Goal: Information Seeking & Learning: Find specific fact

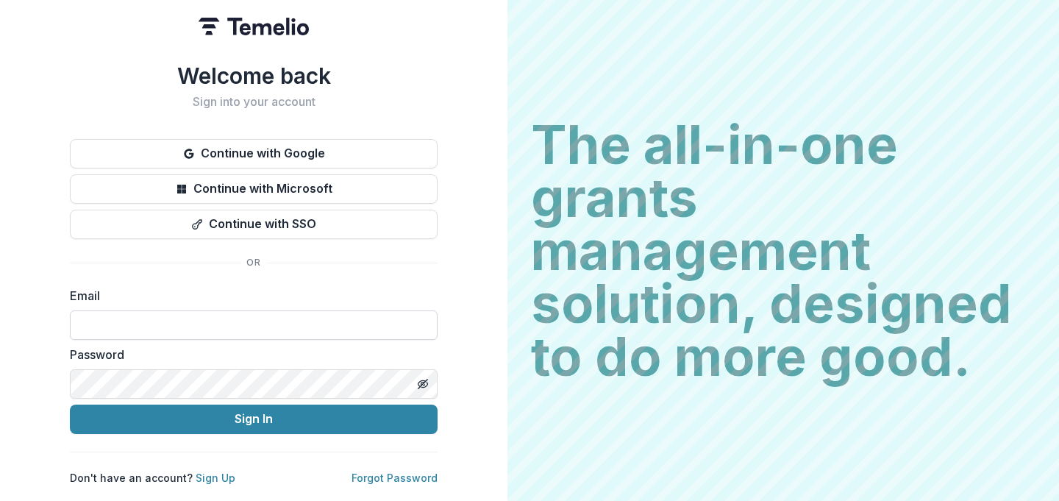
click at [199, 316] on input at bounding box center [254, 324] width 368 height 29
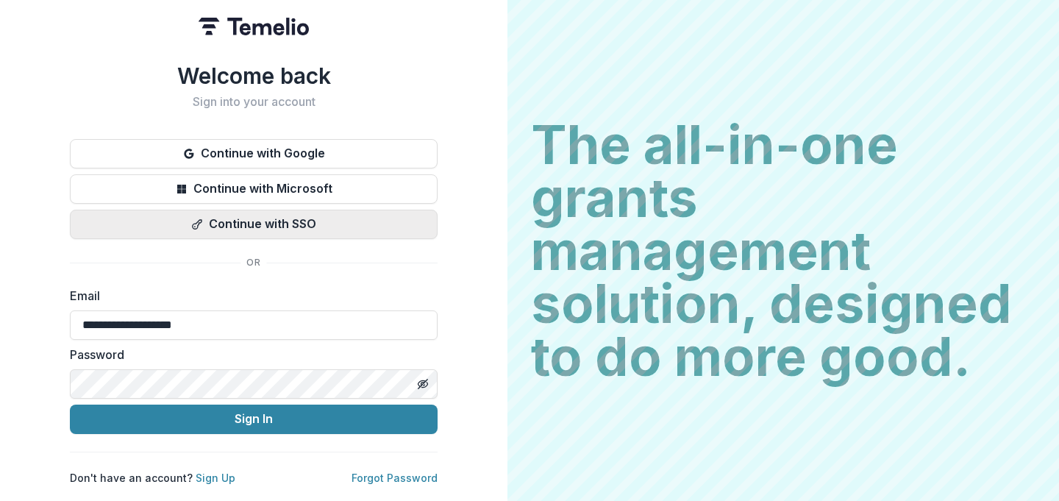
type input "**********"
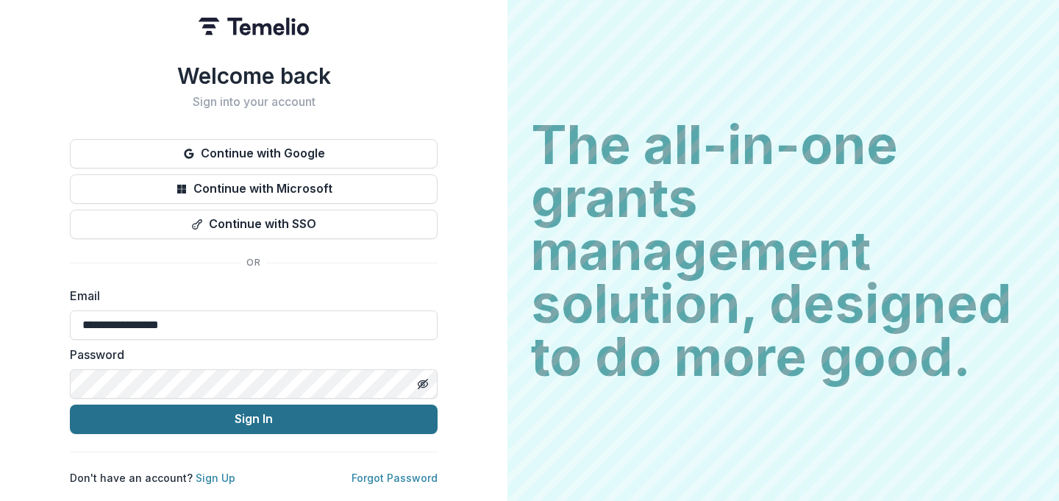
click at [246, 413] on button "Sign In" at bounding box center [254, 419] width 368 height 29
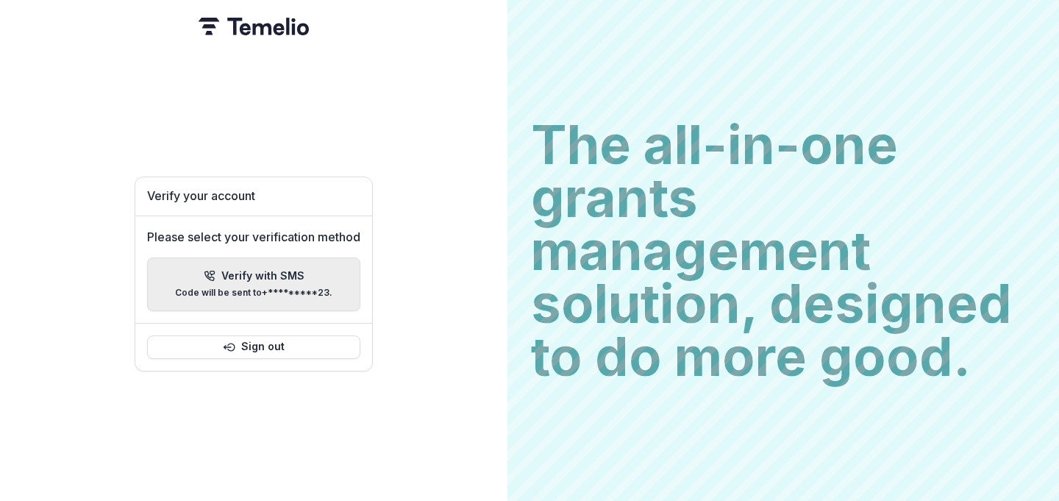
click at [278, 272] on p "Verify with SMS" at bounding box center [262, 276] width 83 height 13
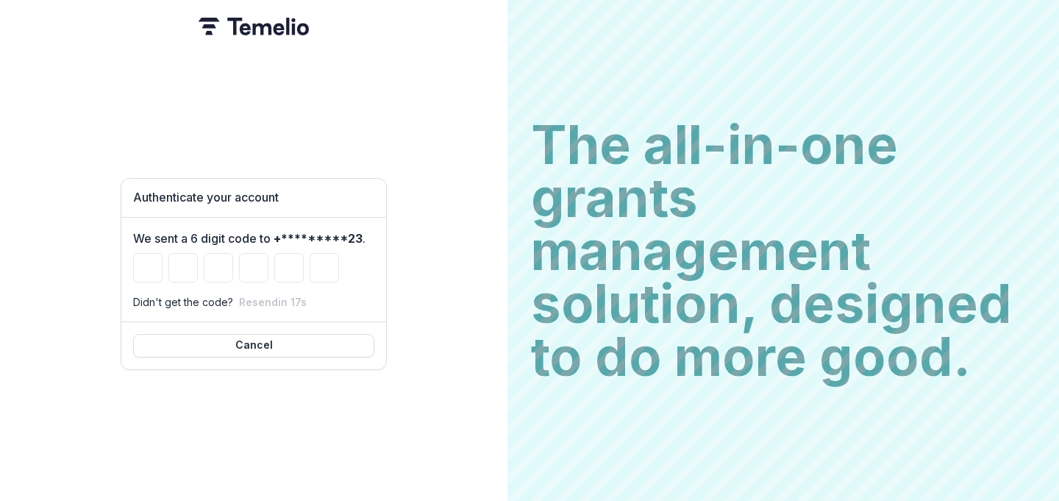
type input "*"
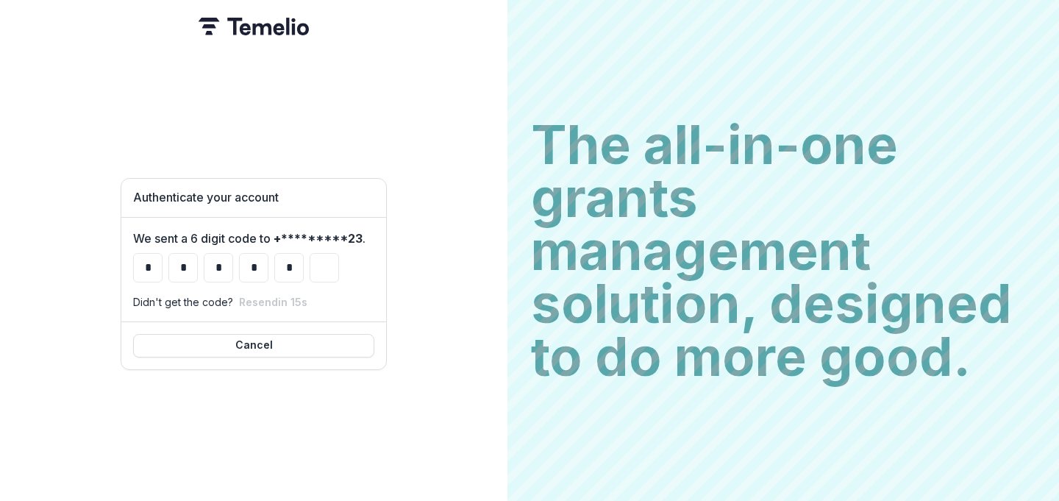
type input "*"
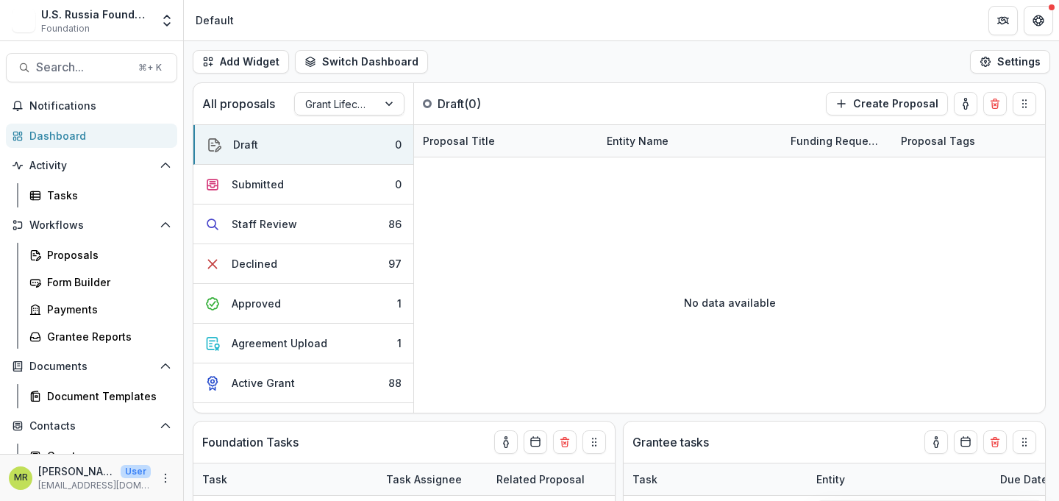
select select "******"
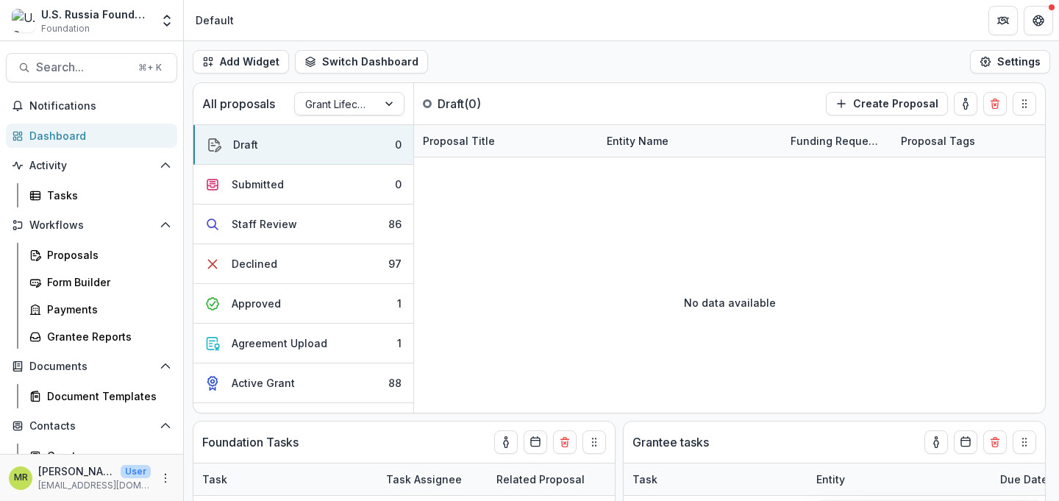
select select "******"
click at [81, 69] on span "Search..." at bounding box center [82, 67] width 93 height 14
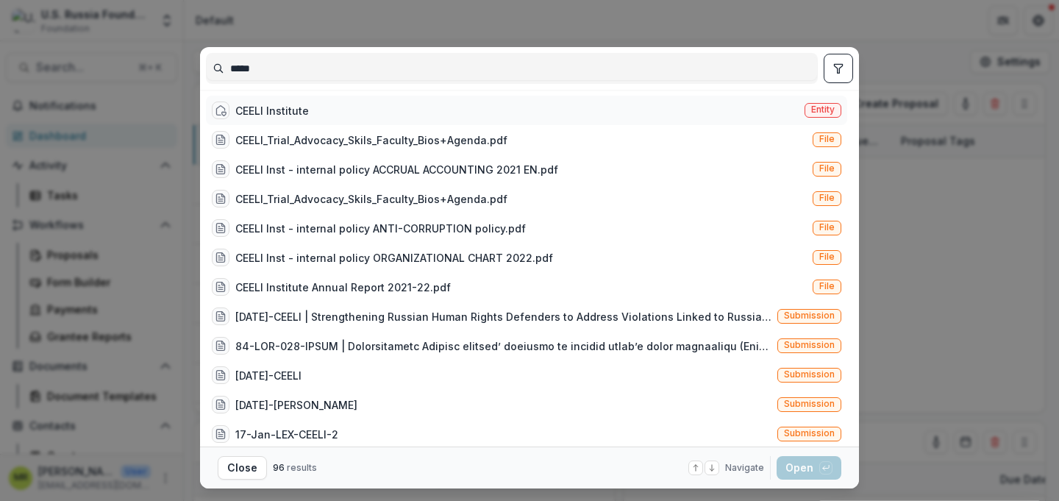
type input "*****"
click at [310, 110] on div "CEELI Institute Entity" at bounding box center [527, 110] width 642 height 29
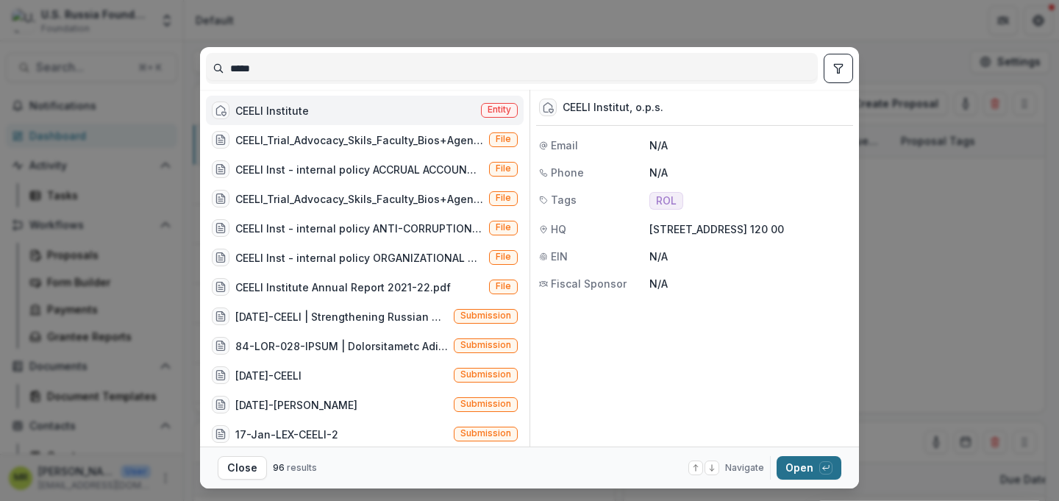
click at [797, 472] on button "Open with enter key" at bounding box center [809, 468] width 65 height 24
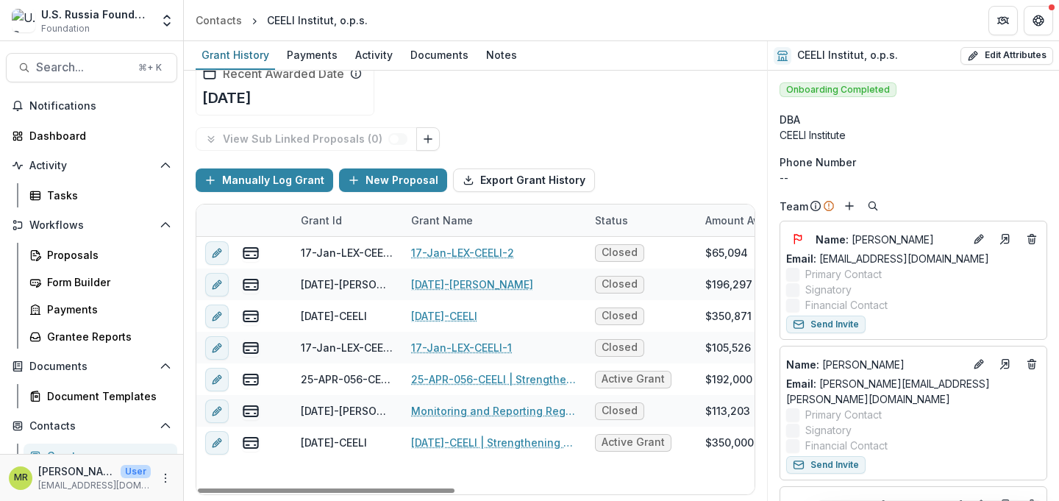
scroll to position [104, 0]
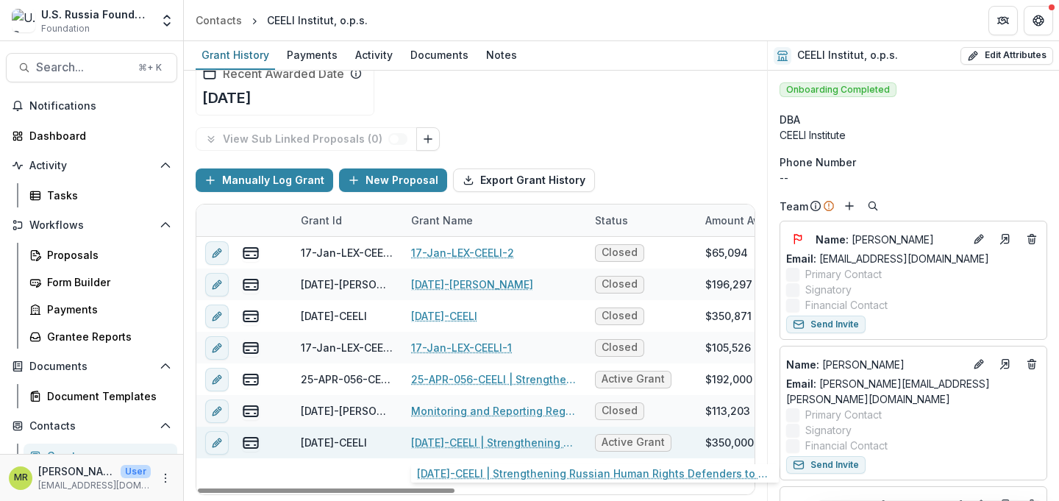
click at [538, 445] on link "[DATE]-CEELI | Strengthening Russian Human Rights Defenders to Address Violatio…" at bounding box center [494, 442] width 166 height 15
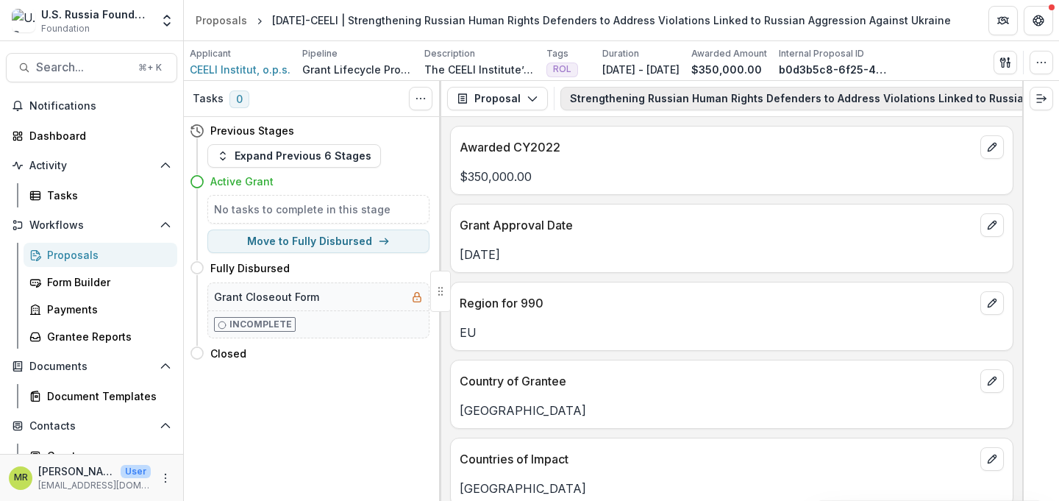
click at [791, 92] on button "Strengthening Russian Human Rights Defenders to Address Violations Linked to Ru…" at bounding box center [892, 99] width 662 height 24
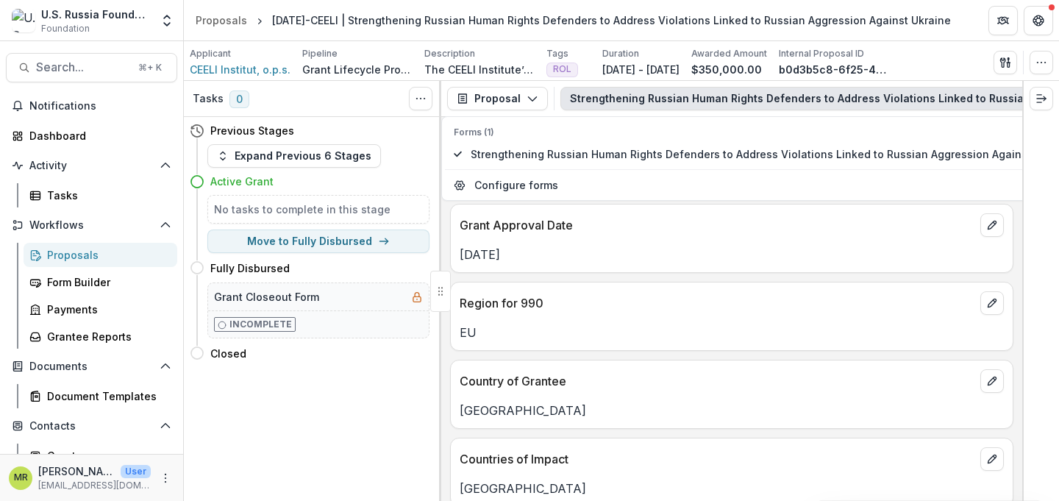
click at [349, 399] on div "Tasks 0 Show Cancelled Tasks Previous Stages Expand Previous 6 Stages Active Gr…" at bounding box center [313, 291] width 258 height 420
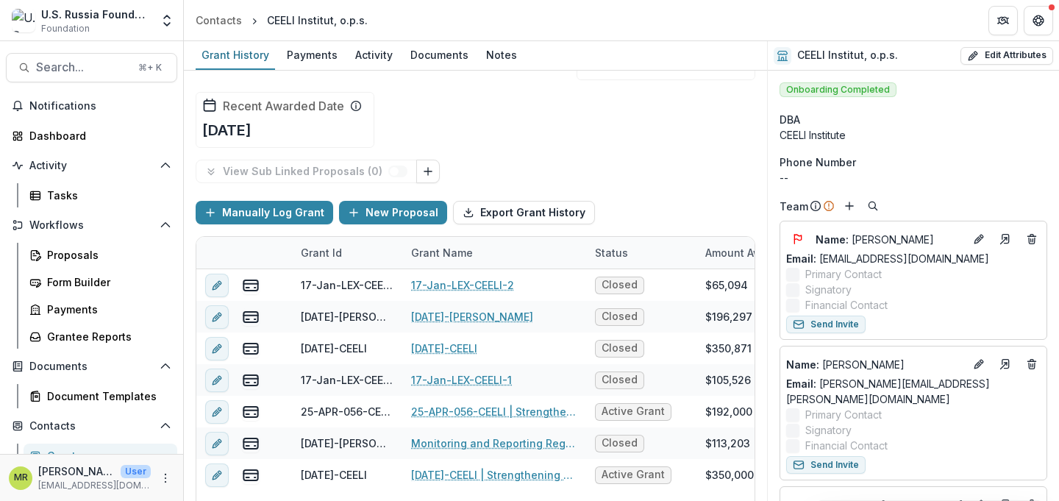
scroll to position [104, 0]
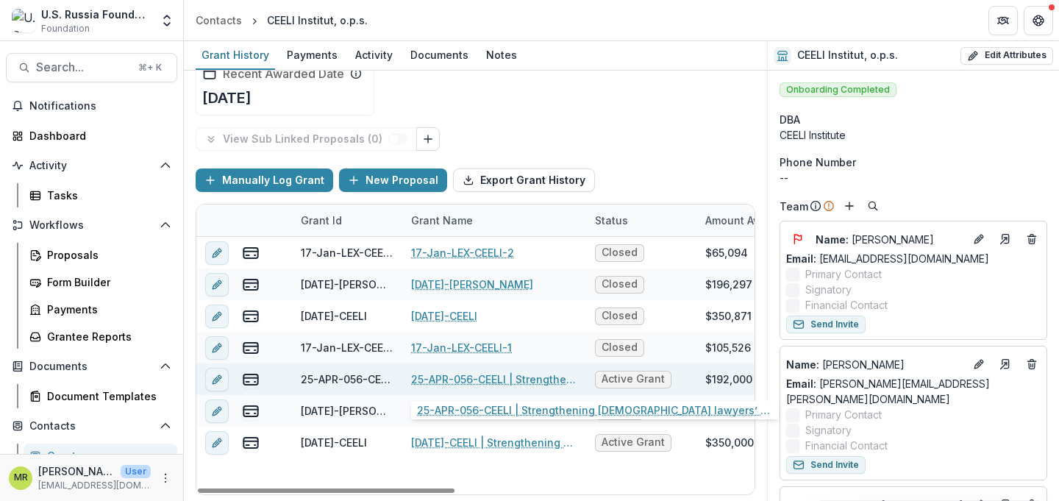
click at [541, 380] on link "25-APR-056-CEELI | Strengthening [DEMOGRAPHIC_DATA] lawyers’ capacity to addres…" at bounding box center [494, 379] width 166 height 15
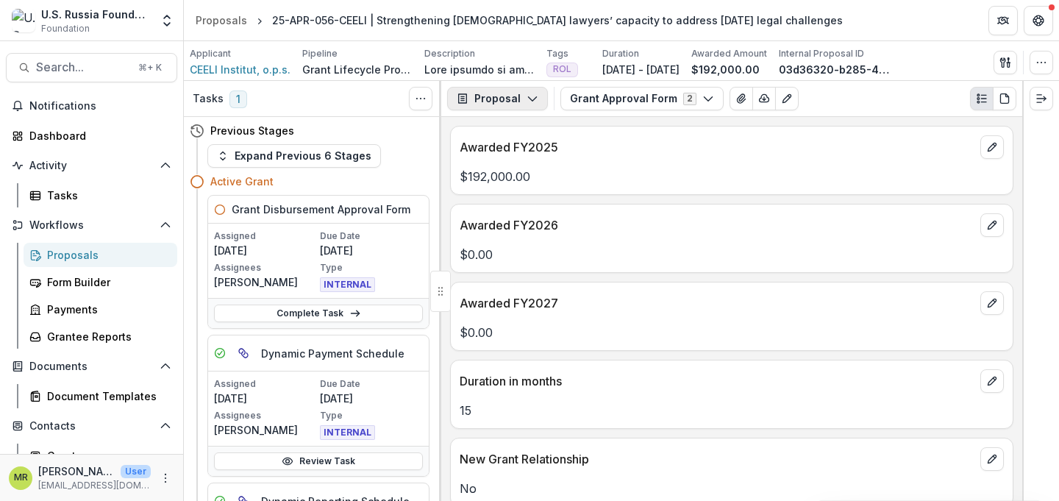
click at [536, 100] on button "Proposal" at bounding box center [497, 99] width 101 height 24
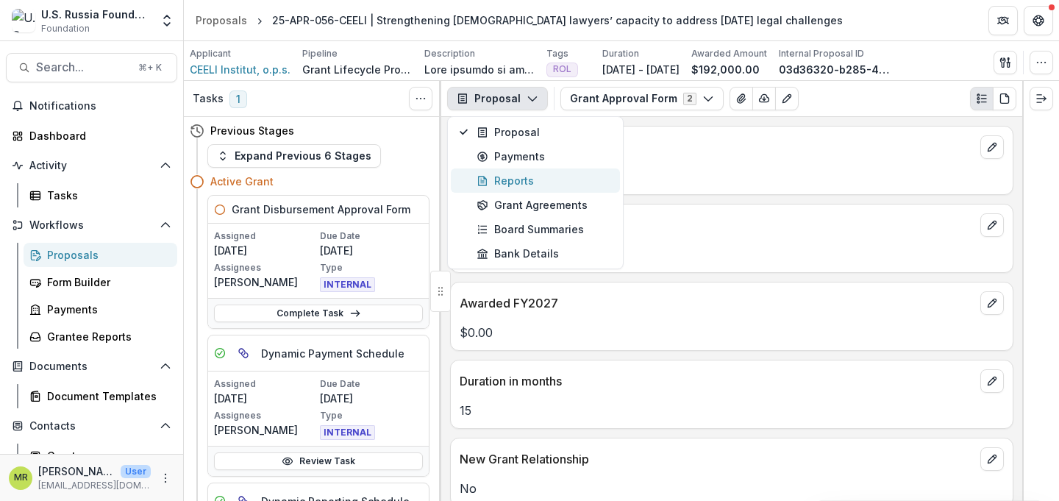
click at [545, 181] on div "Reports" at bounding box center [544, 180] width 135 height 15
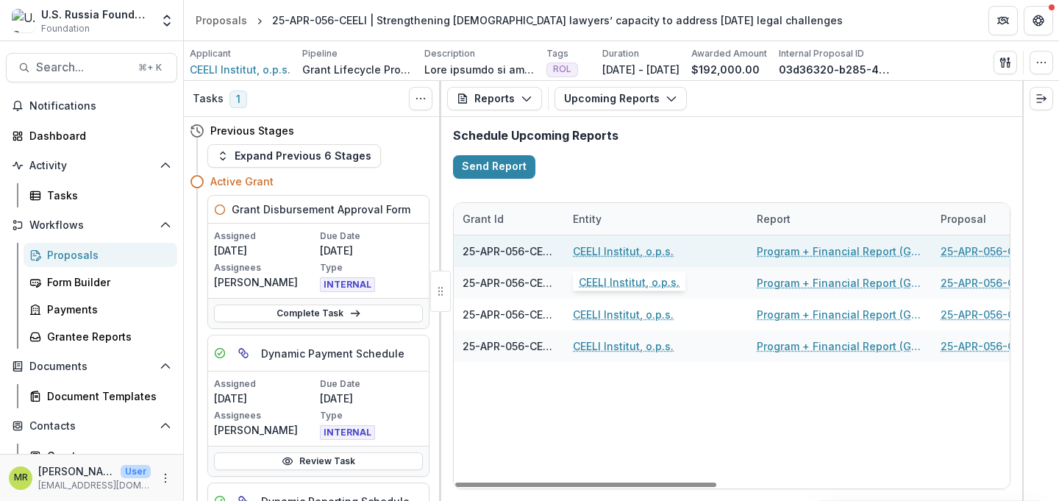
click at [610, 249] on link "CEELI Institut, o.p.s." at bounding box center [623, 251] width 101 height 15
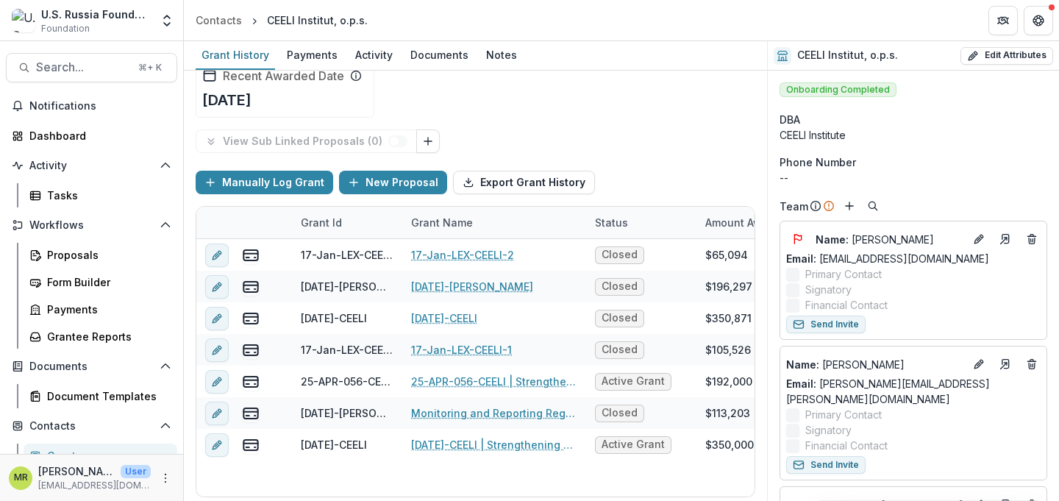
scroll to position [104, 0]
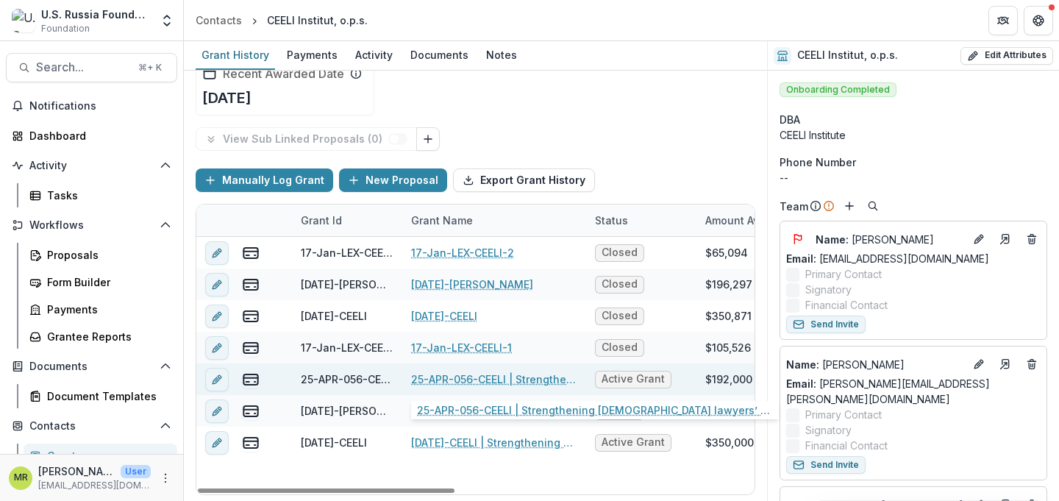
click at [466, 383] on link "25-APR-056-CEELI | Strengthening [DEMOGRAPHIC_DATA] lawyers’ capacity to addres…" at bounding box center [494, 379] width 166 height 15
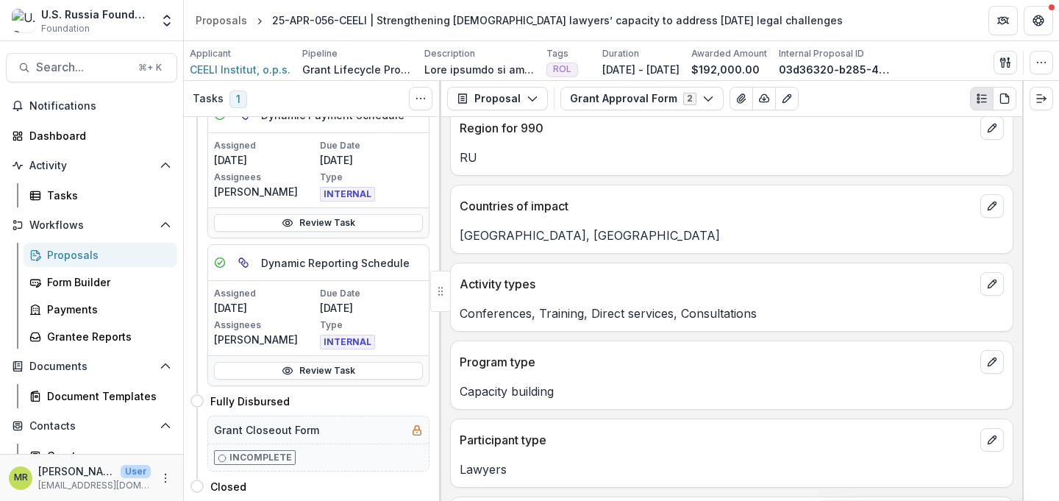
scroll to position [483, 0]
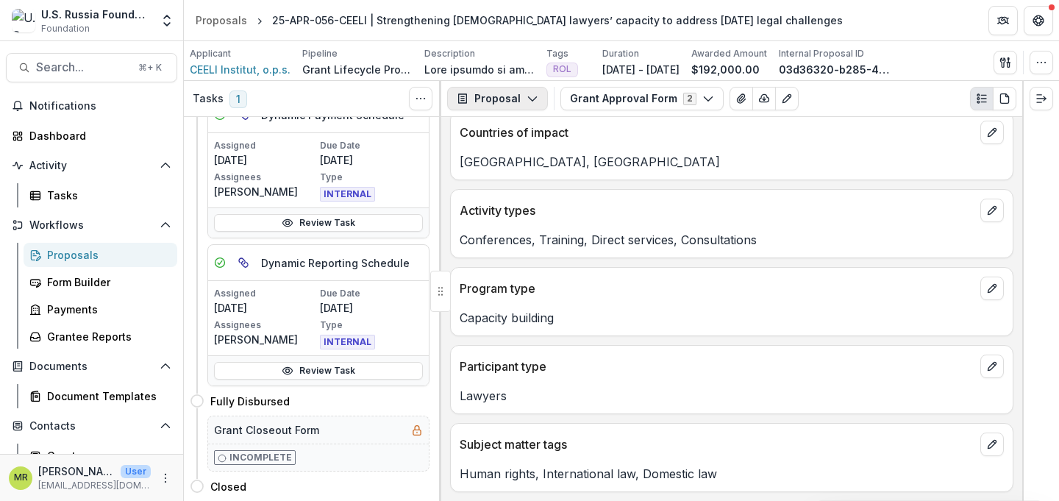
click at [527, 102] on icon "button" at bounding box center [533, 99] width 12 height 12
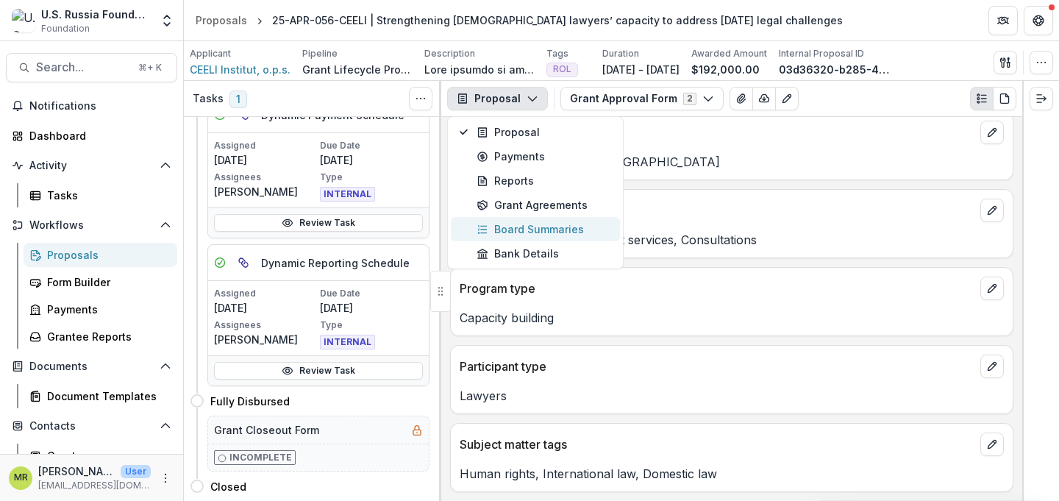
click at [553, 231] on div "Board Summaries" at bounding box center [544, 228] width 135 height 15
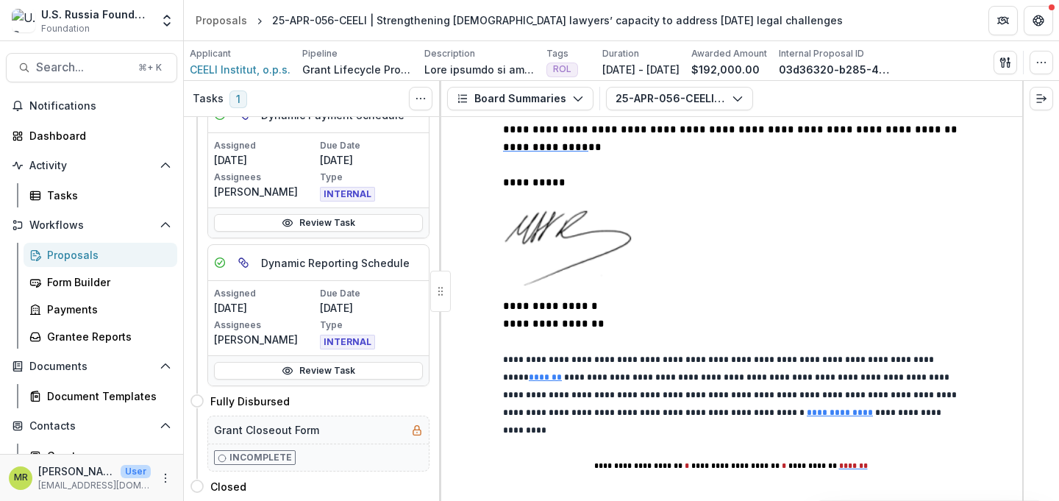
scroll to position [452, 0]
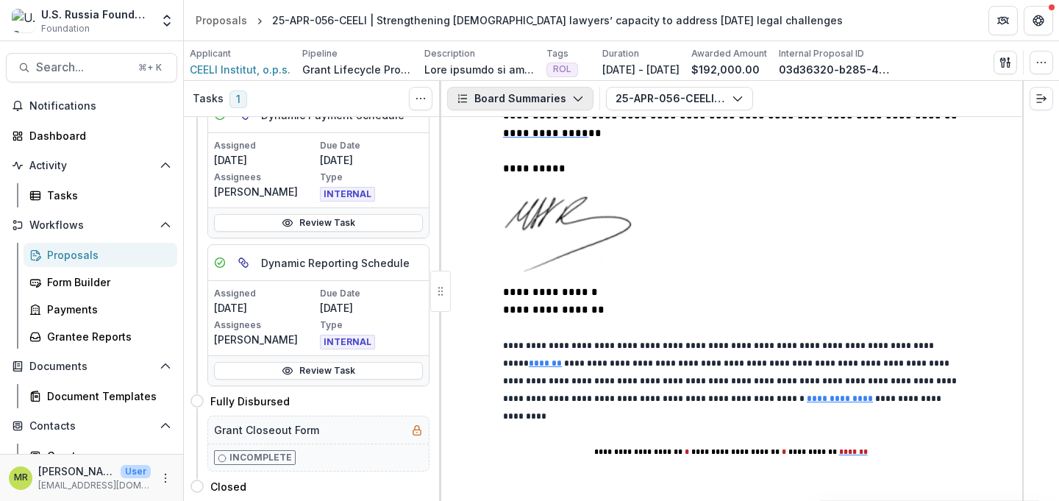
click at [552, 104] on button "Board Summaries" at bounding box center [520, 99] width 146 height 24
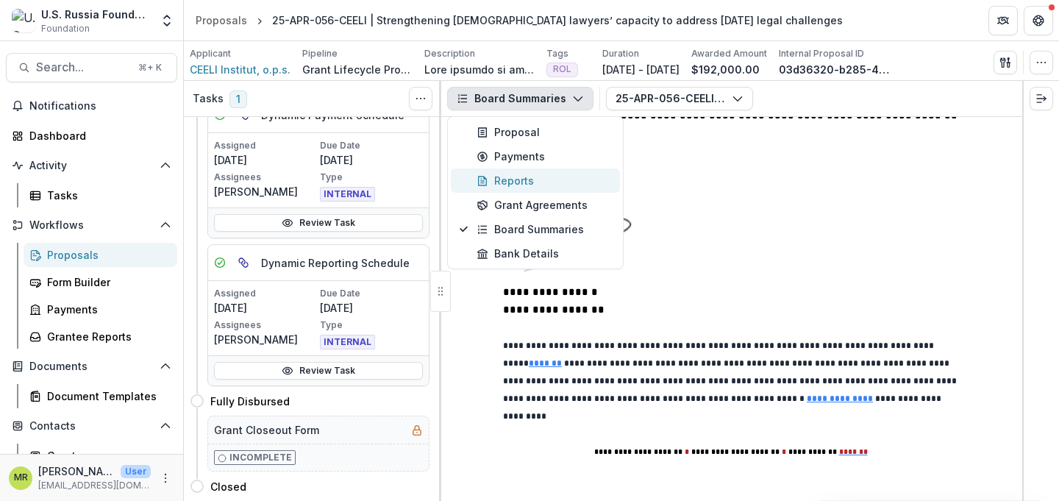
click at [519, 183] on div "Reports" at bounding box center [544, 180] width 135 height 15
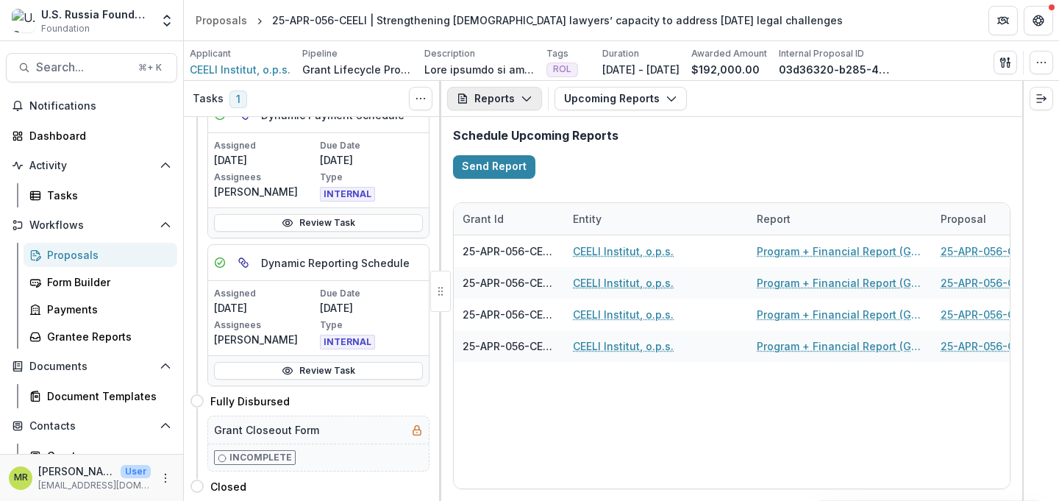
click at [508, 95] on button "Reports" at bounding box center [494, 99] width 95 height 24
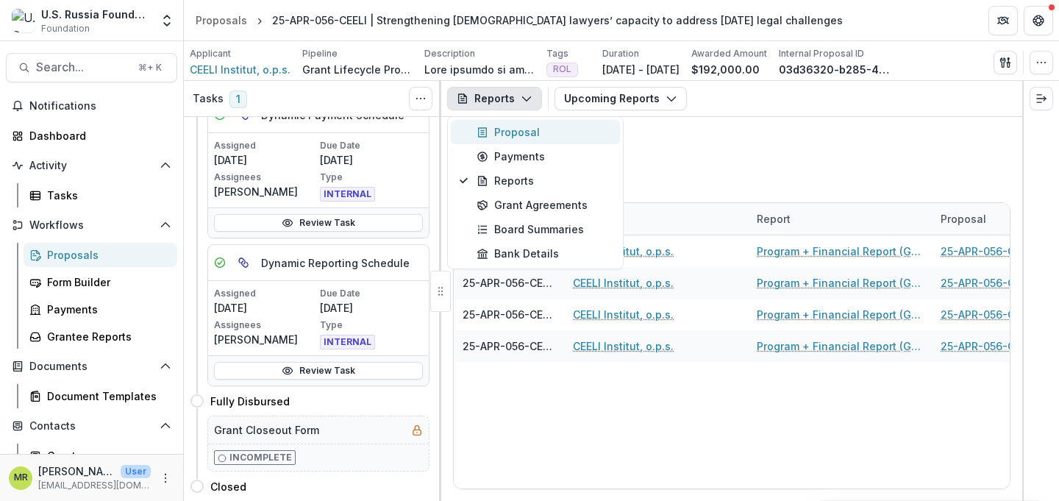
click at [517, 129] on div "Proposal" at bounding box center [544, 131] width 135 height 15
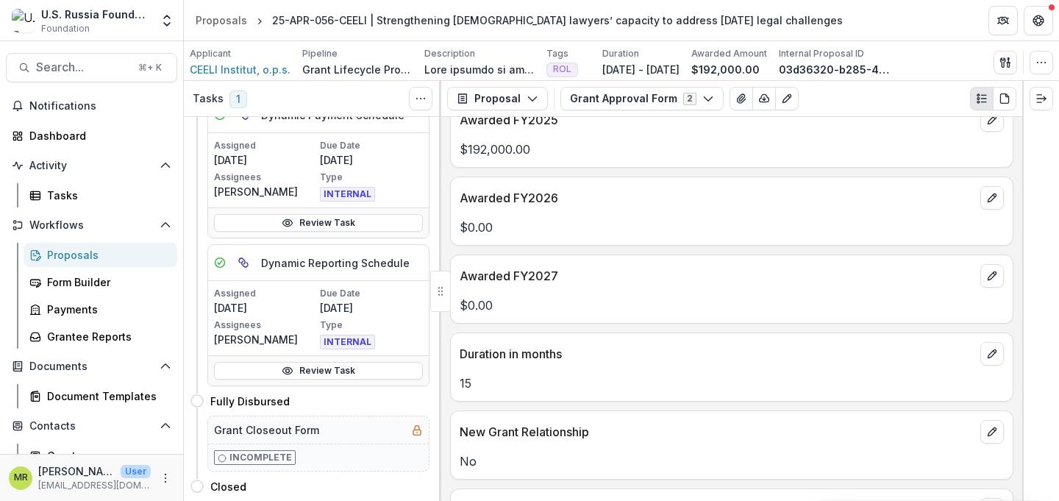
scroll to position [29, 0]
click at [703, 96] on icon "button" at bounding box center [709, 99] width 12 height 12
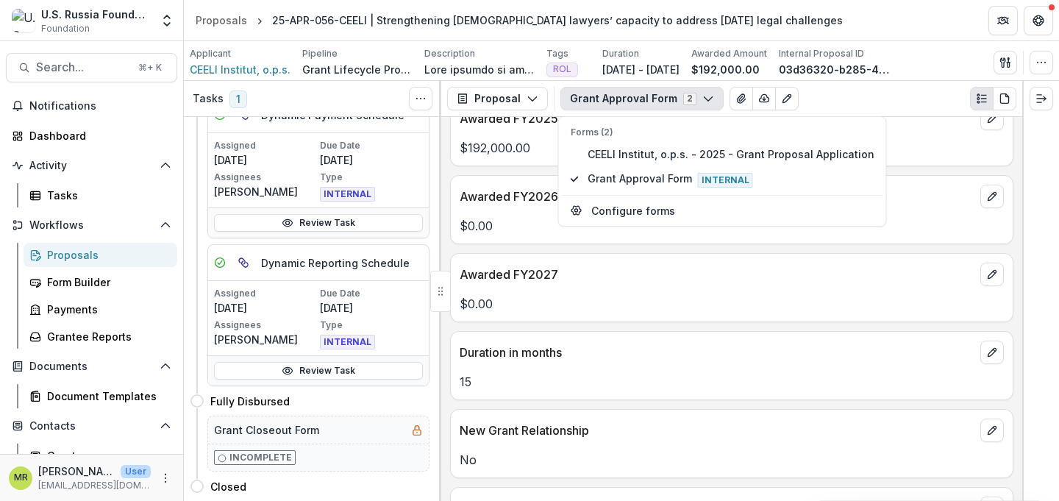
click at [914, 128] on div "Awarded FY2025" at bounding box center [732, 114] width 562 height 32
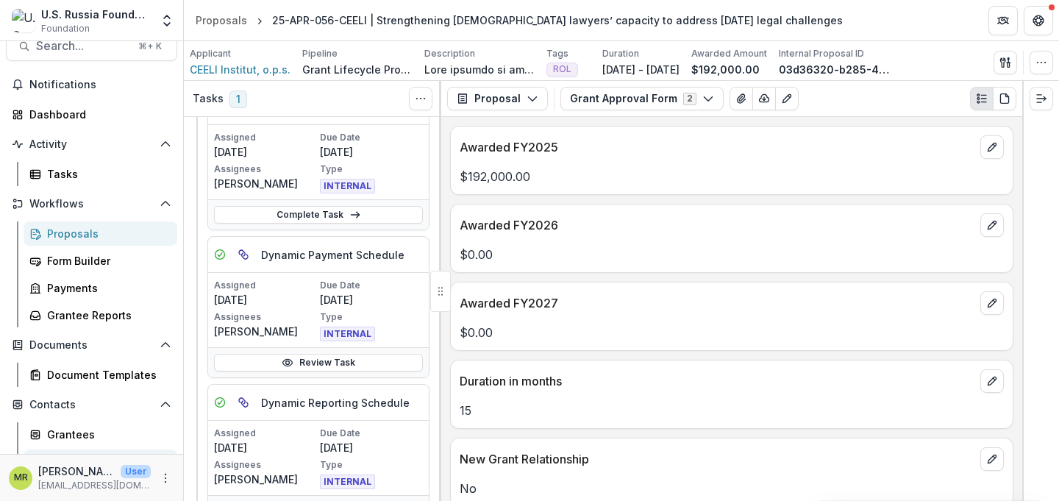
scroll to position [0, 0]
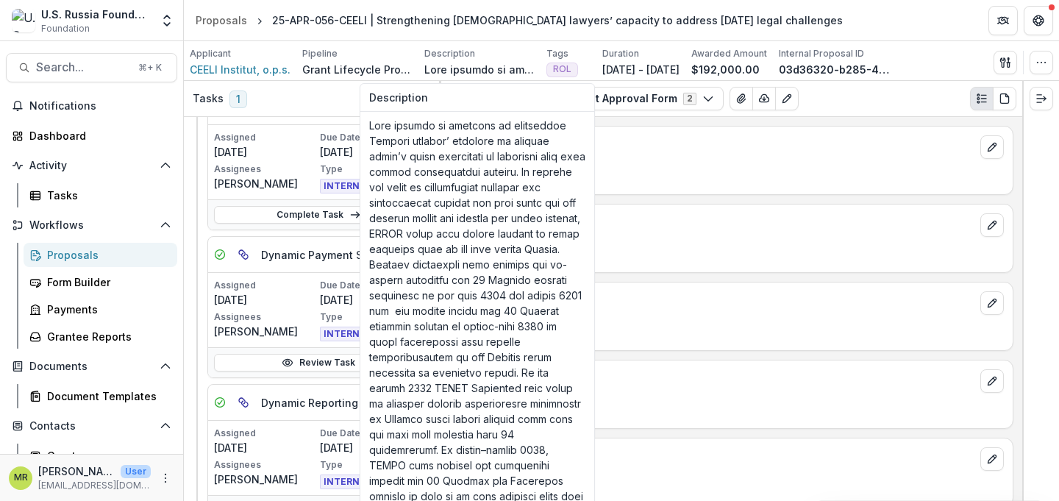
click at [467, 62] on p at bounding box center [480, 69] width 110 height 15
click at [445, 65] on p at bounding box center [480, 69] width 110 height 15
click at [445, 70] on p at bounding box center [480, 69] width 110 height 15
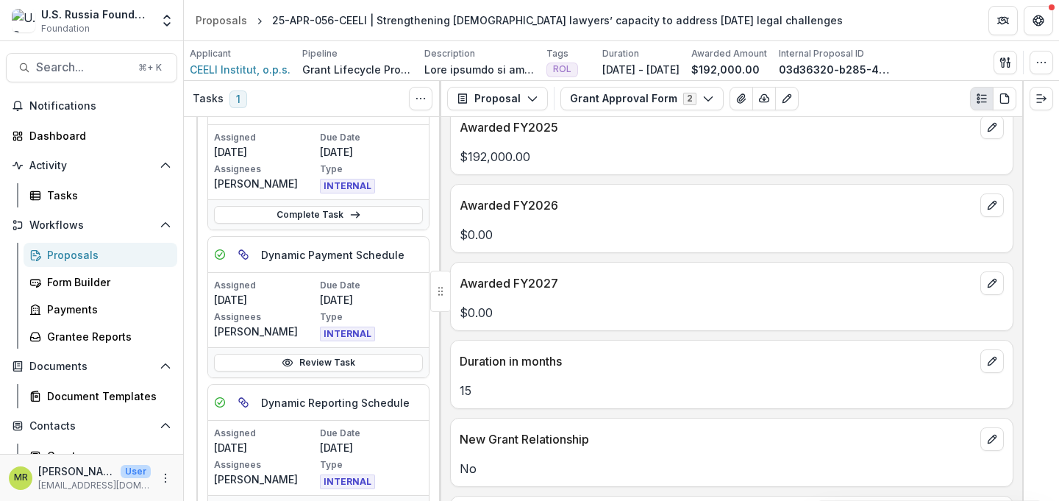
scroll to position [32, 0]
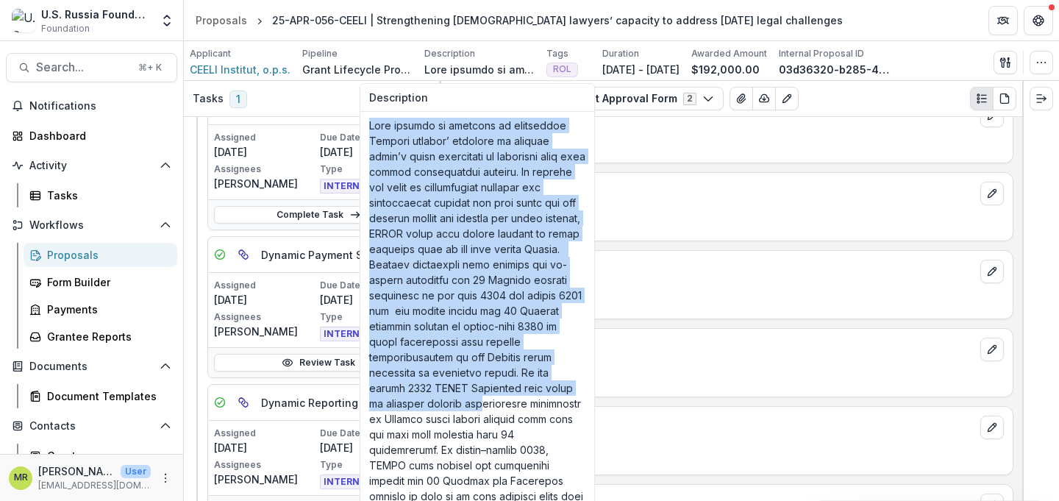
drag, startPoint x: 371, startPoint y: 127, endPoint x: 472, endPoint y: 407, distance: 298.1
click at [472, 407] on p at bounding box center [477, 342] width 216 height 448
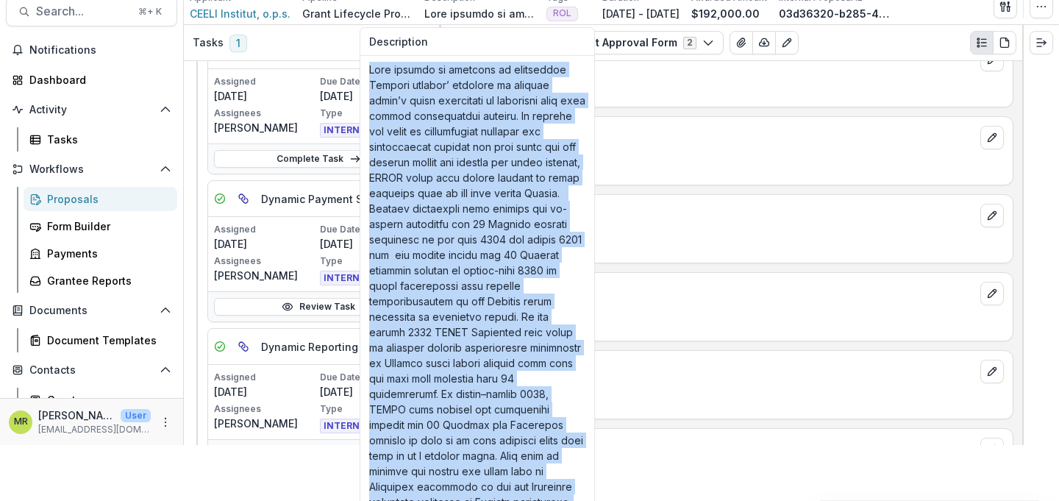
scroll to position [48, 0]
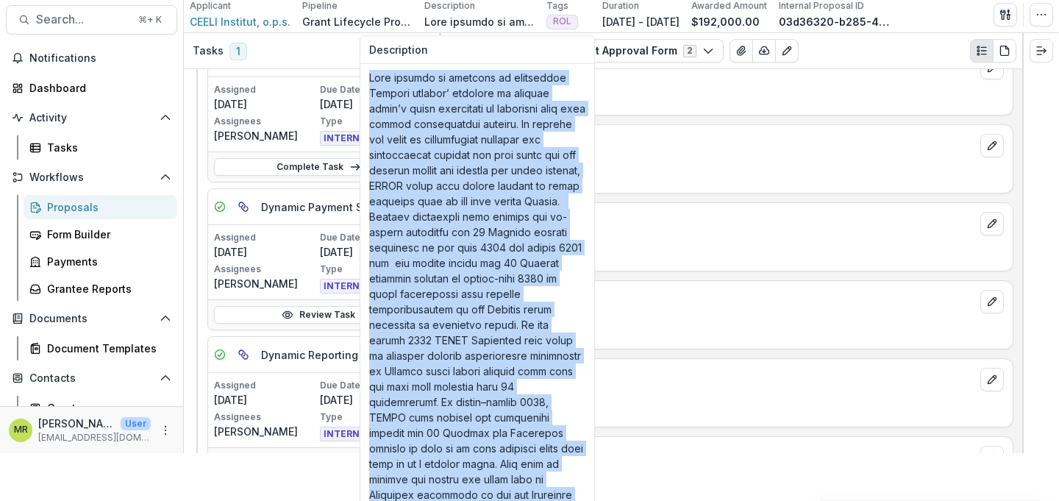
copy p "Lore ipsumdo si ametcons ad elitseddoe Tempori utlabor’ etdolore ma aliquae adm…"
